Goal: Check status: Check status

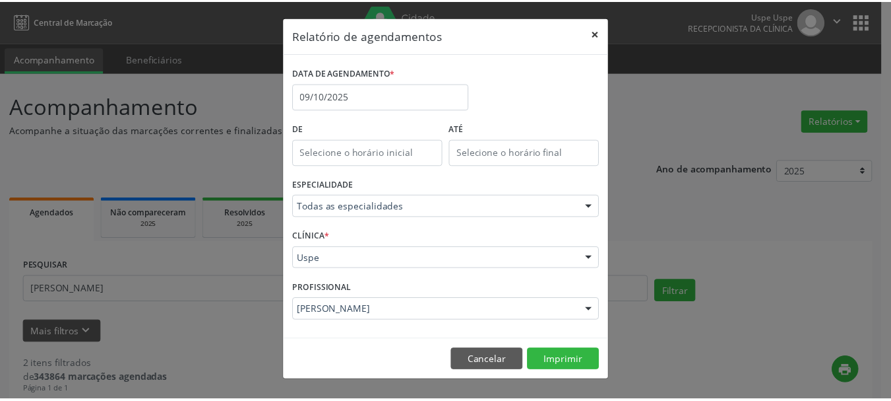
scroll to position [3, 0]
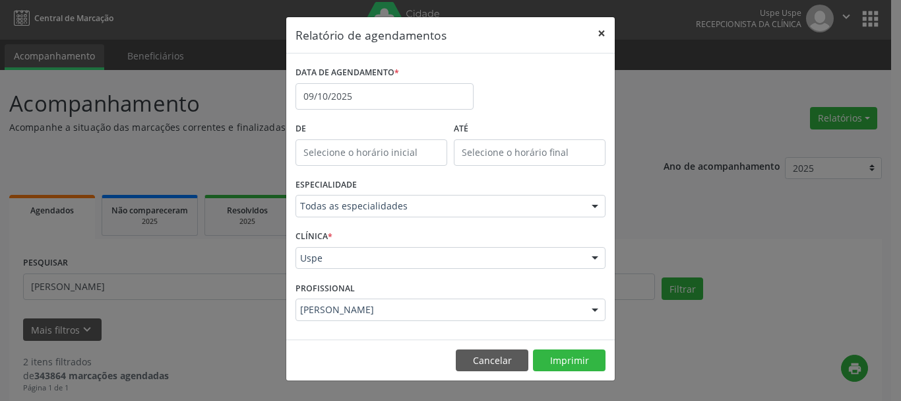
drag, startPoint x: 595, startPoint y: 29, endPoint x: 610, endPoint y: 33, distance: 15.7
click at [610, 33] on button "×" at bounding box center [602, 33] width 26 height 32
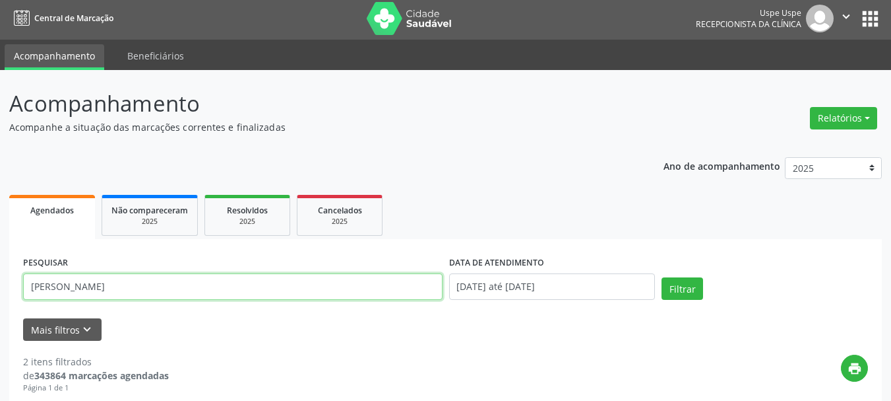
click at [174, 282] on input "[PERSON_NAME]" at bounding box center [233, 286] width 420 height 26
paste input "[PERSON_NAME]."
type input "[PERSON_NAME]"
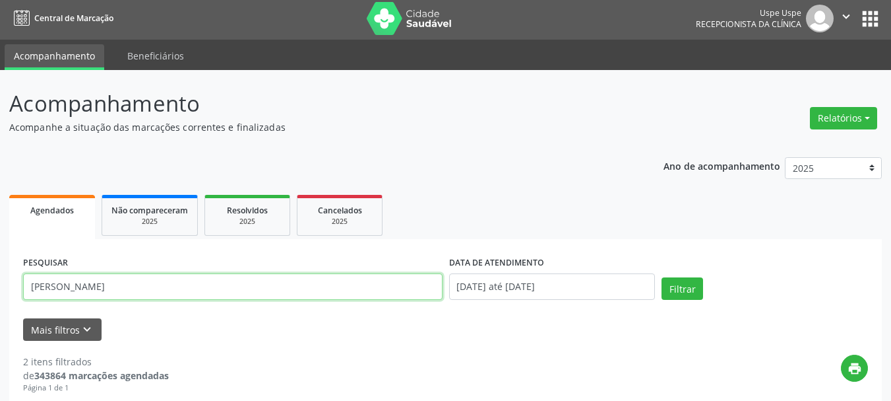
click at [662, 277] on button "Filtrar" at bounding box center [683, 288] width 42 height 22
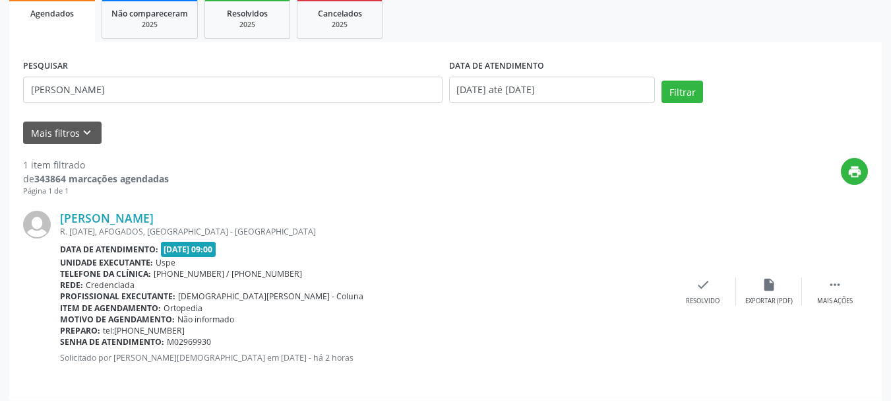
scroll to position [208, 0]
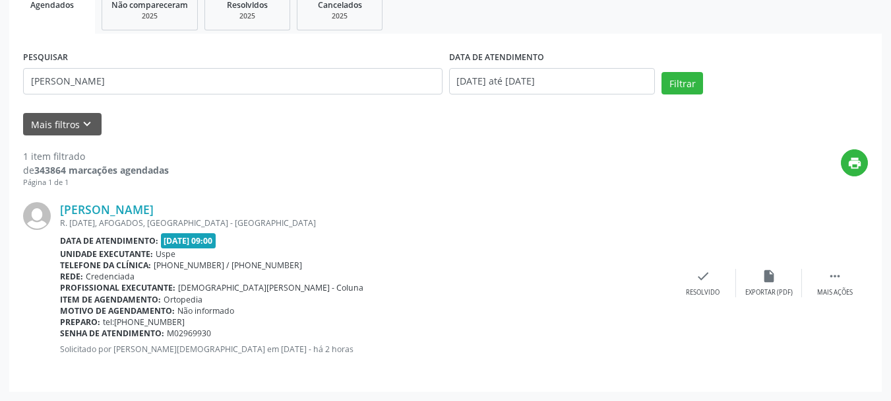
drag, startPoint x: 54, startPoint y: 205, endPoint x: 308, endPoint y: 327, distance: 281.8
click at [308, 327] on div "[PERSON_NAME] R. [DATE], AFOGADOS, [GEOGRAPHIC_DATA] - [GEOGRAPHIC_DATA] Data d…" at bounding box center [445, 282] width 845 height 189
copy div "[PERSON_NAME] [DATE], AFOGADOS, [GEOGRAPHIC_DATA] - PE Data de atendimento: [DA…"
click at [329, 187] on div "print" at bounding box center [518, 168] width 699 height 39
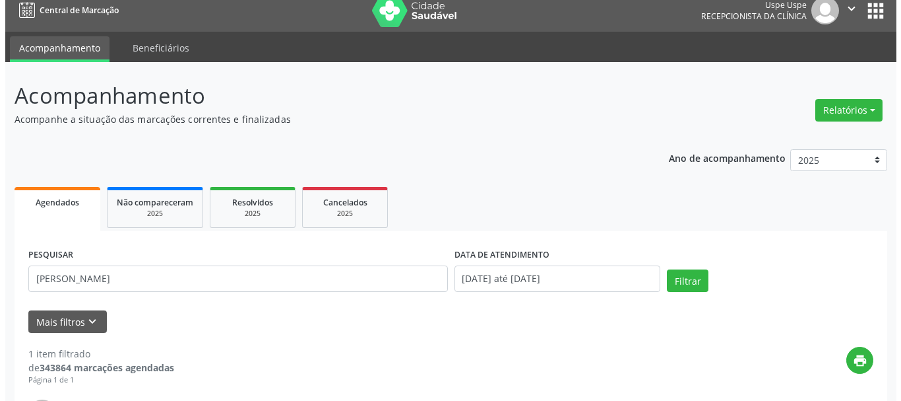
scroll to position [10, 0]
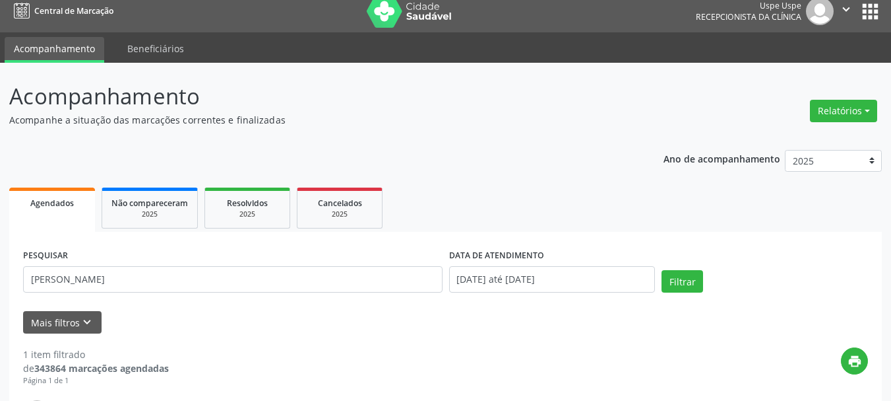
click at [817, 123] on div "Relatórios Agendamentos Procedimentos realizados" at bounding box center [844, 111] width 77 height 32
click at [823, 108] on button "Relatórios" at bounding box center [843, 111] width 67 height 22
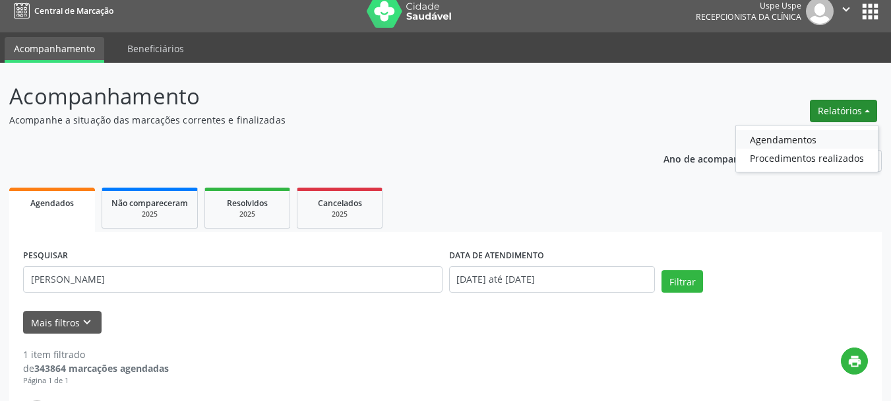
click at [814, 131] on link "Agendamentos" at bounding box center [807, 139] width 142 height 18
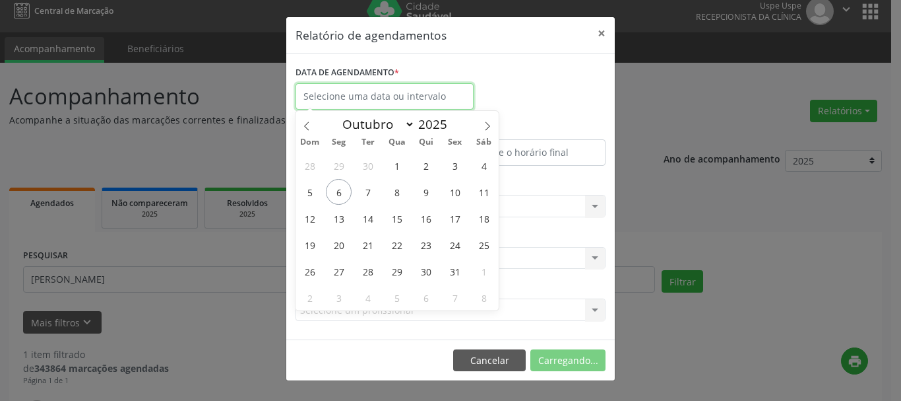
click at [428, 86] on input "text" at bounding box center [385, 96] width 178 height 26
click at [437, 251] on div "28 29 30 1 2 3 4 5 6 7 8 9 10 11 12 13 14 15 16 17 18 19 20 21 22 23 24 25 26 2…" at bounding box center [397, 231] width 203 height 158
drag, startPoint x: 437, startPoint y: 251, endPoint x: 420, endPoint y: 247, distance: 17.6
click at [437, 252] on div "28 29 30 1 2 3 4 5 6 7 8 9 10 11 12 13 14 15 16 17 18 19 20 21 22 23 24 25 26 2…" at bounding box center [397, 231] width 203 height 158
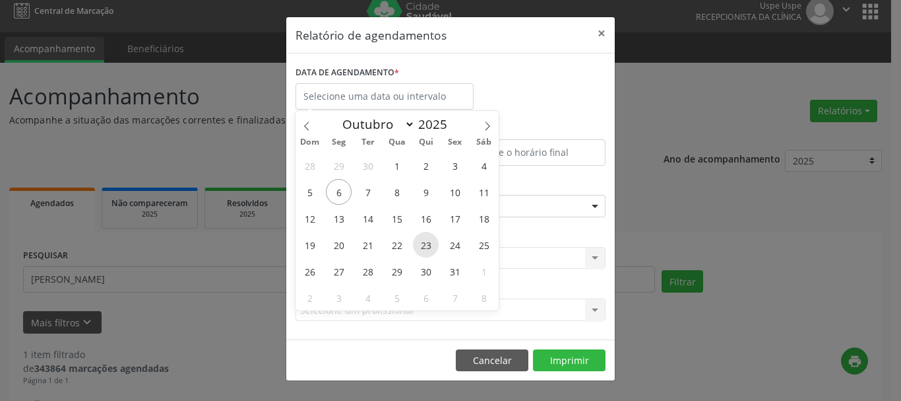
click at [420, 247] on span "23" at bounding box center [426, 245] width 26 height 26
type input "[DATE]"
click at [420, 247] on span "23" at bounding box center [426, 245] width 26 height 26
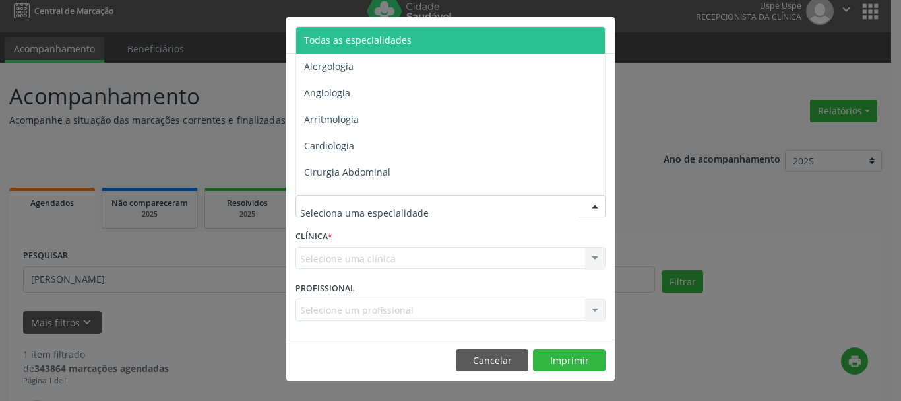
click at [352, 38] on span "Todas as especialidades" at bounding box center [358, 40] width 108 height 13
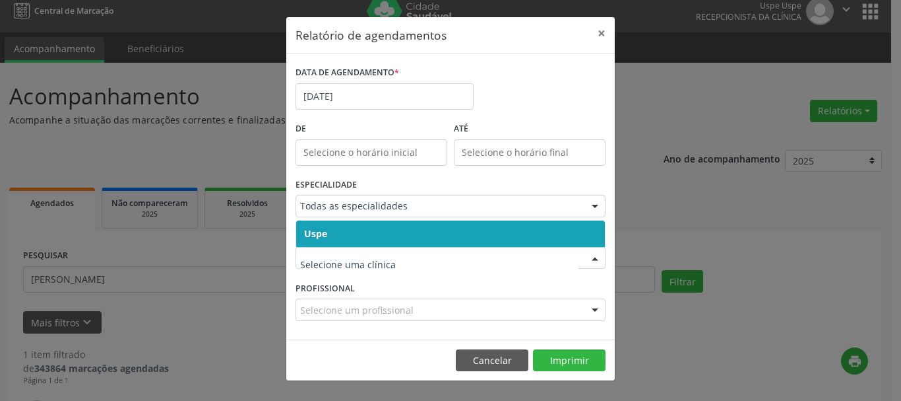
click at [327, 238] on span "Uspe" at bounding box center [315, 233] width 23 height 13
click at [327, 238] on span "Uspe" at bounding box center [450, 233] width 309 height 26
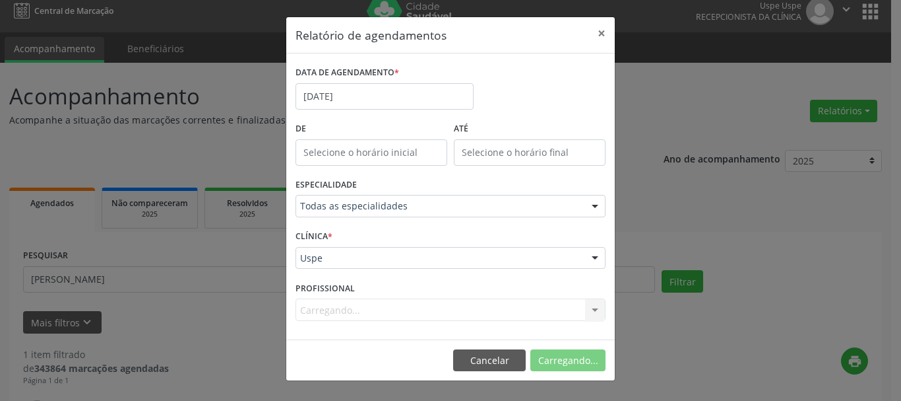
click at [331, 309] on div "Carregando... Todos os profissionais Aderaldo [PERSON_NAME] [PERSON_NAME] [PERS…" at bounding box center [451, 309] width 310 height 22
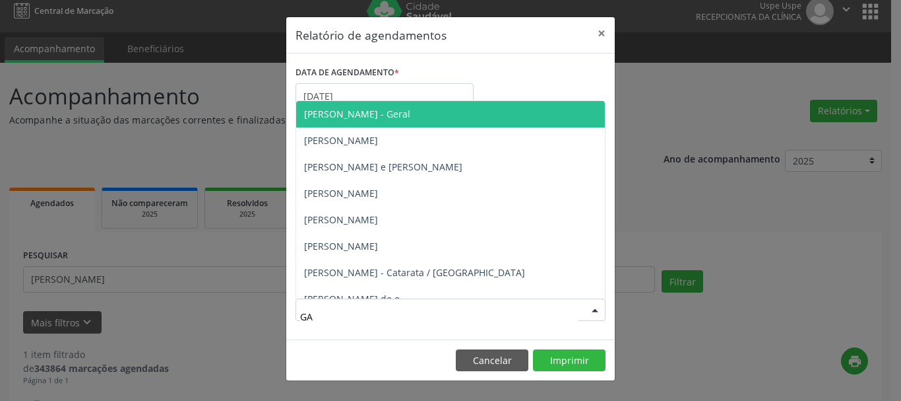
type input "GAB"
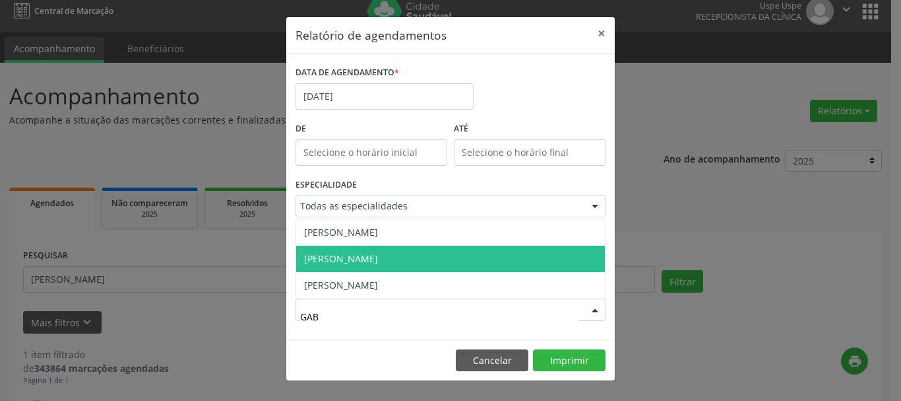
click at [336, 263] on span "[PERSON_NAME]" at bounding box center [341, 258] width 74 height 13
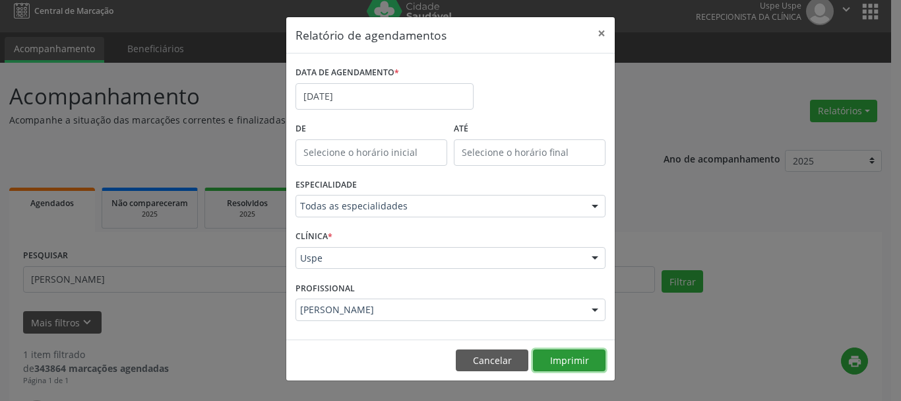
click at [570, 358] on button "Imprimir" at bounding box center [569, 360] width 73 height 22
